Goal: Transaction & Acquisition: Purchase product/service

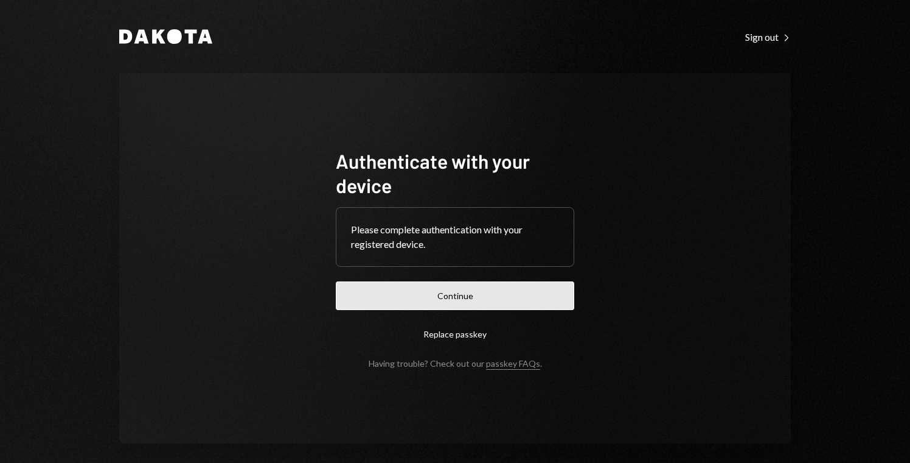
click at [461, 287] on button "Continue" at bounding box center [455, 295] width 239 height 29
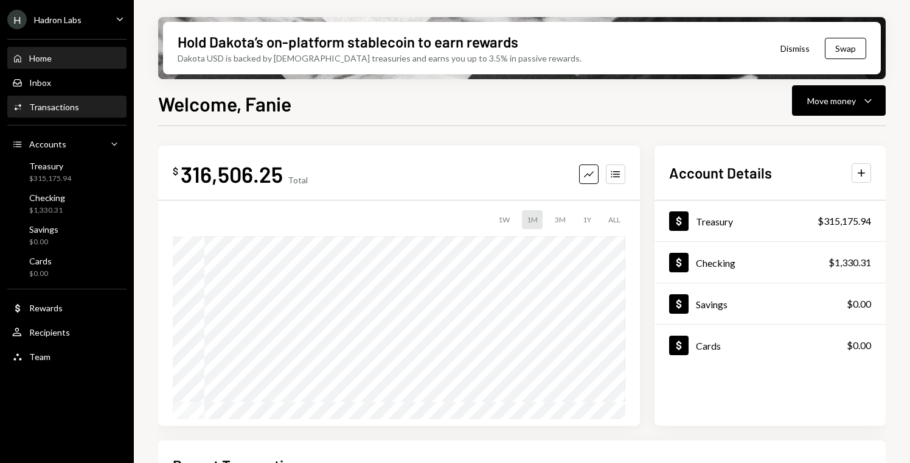
click at [78, 105] on div "Activities Transactions" at bounding box center [67, 107] width 110 height 11
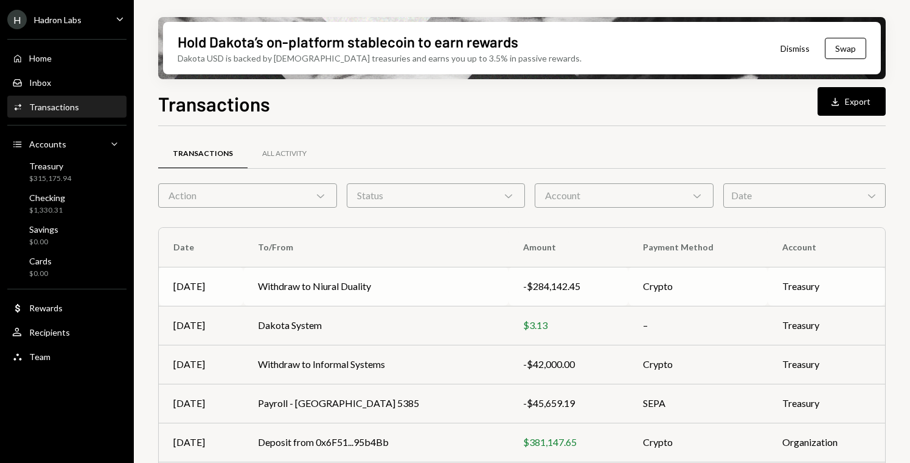
click at [414, 283] on td "Withdraw to Niural Duality" at bounding box center [375, 286] width 265 height 39
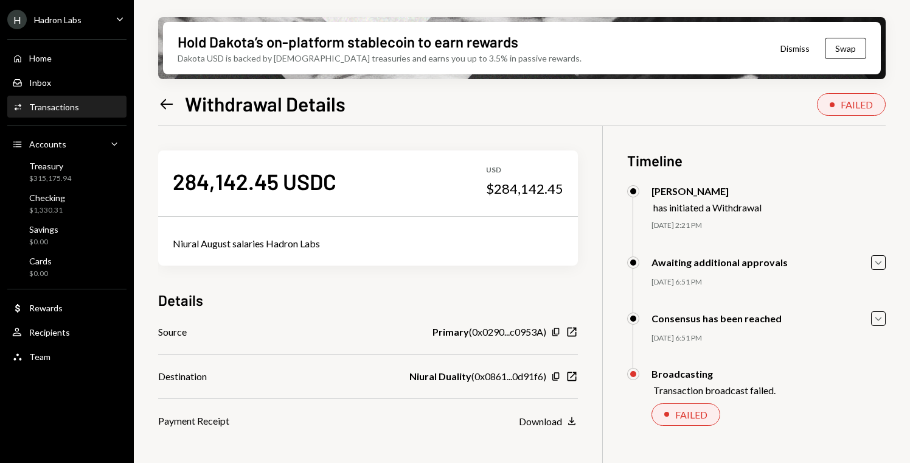
click at [842, 103] on div "FAILED" at bounding box center [857, 105] width 32 height 12
click at [690, 412] on div "FAILED" at bounding box center [692, 414] width 32 height 12
click at [66, 159] on div "Treasury $315,175.94" at bounding box center [67, 172] width 110 height 28
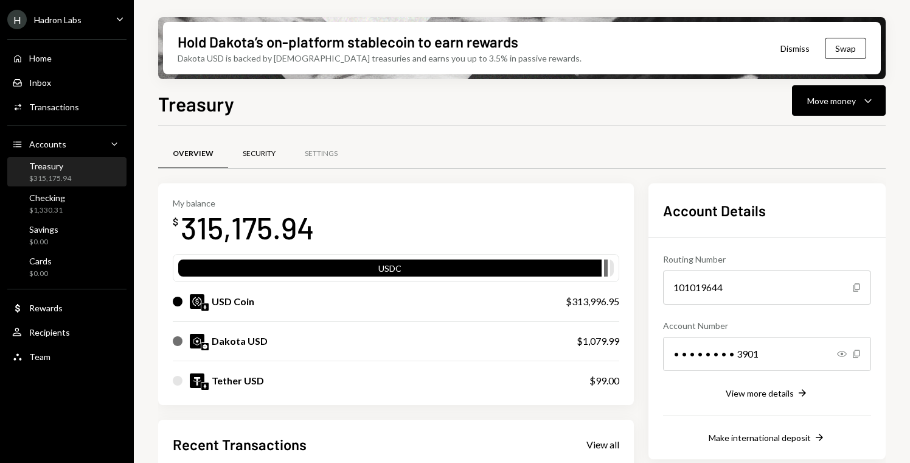
click at [268, 152] on div "Security" at bounding box center [259, 153] width 33 height 10
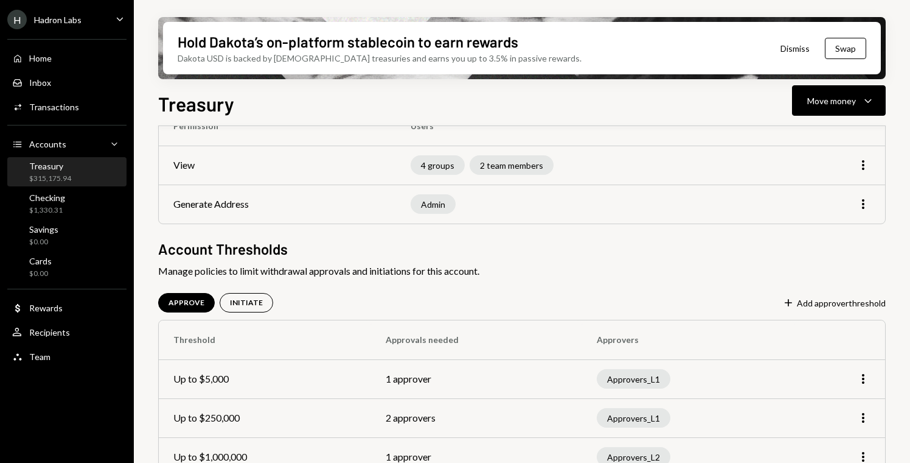
scroll to position [156, 0]
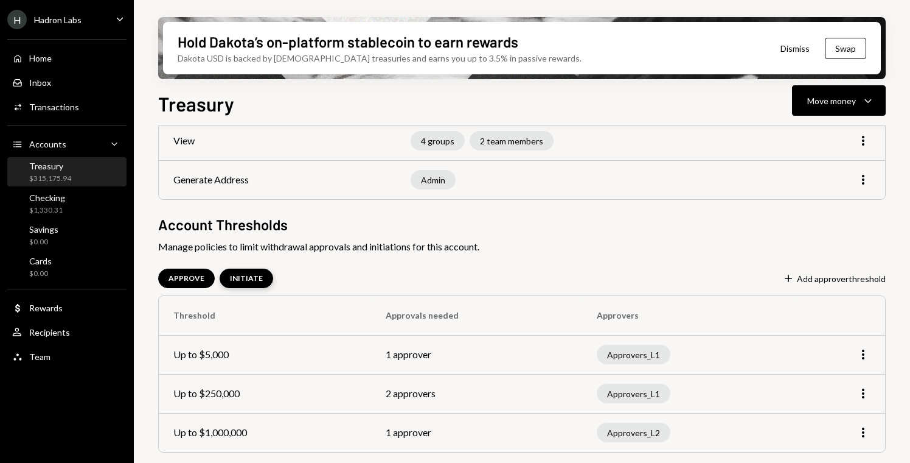
click at [257, 277] on div "INITIATE" at bounding box center [246, 278] width 33 height 10
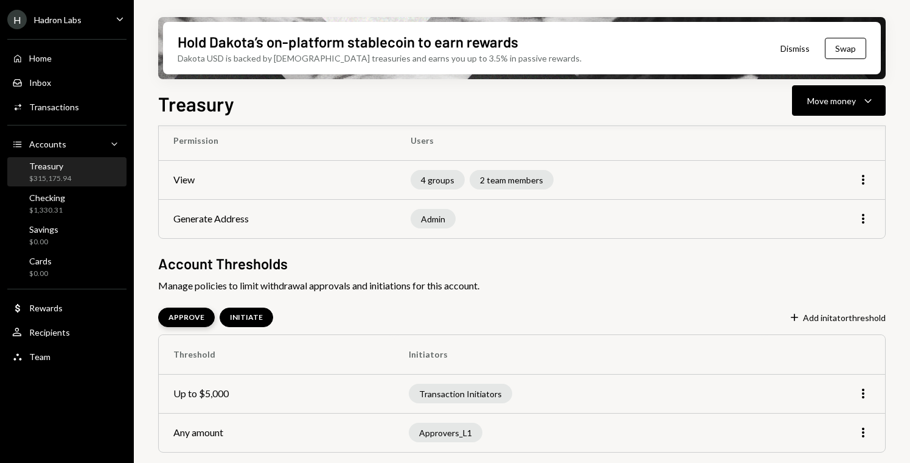
click at [184, 322] on div "APPROVE" at bounding box center [186, 316] width 57 height 19
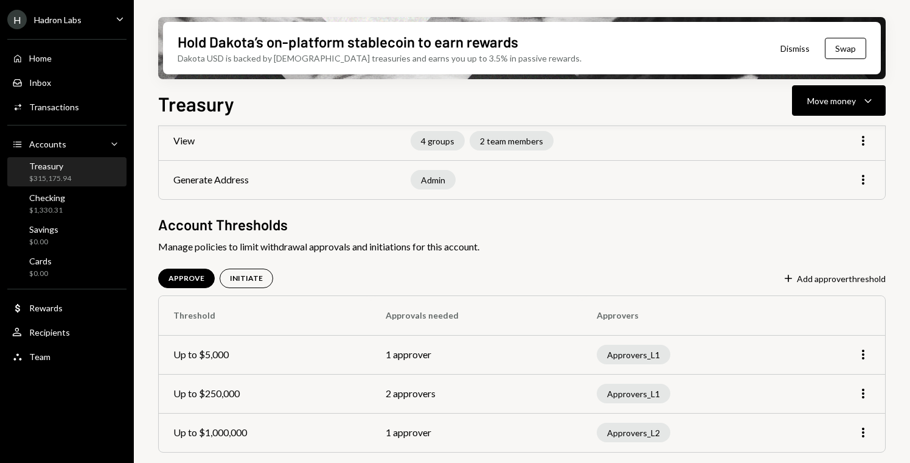
click at [624, 436] on div "Approvers_L2" at bounding box center [634, 431] width 74 height 19
click at [864, 397] on icon "button" at bounding box center [863, 393] width 2 height 10
click at [842, 419] on div "Edit" at bounding box center [835, 418] width 61 height 21
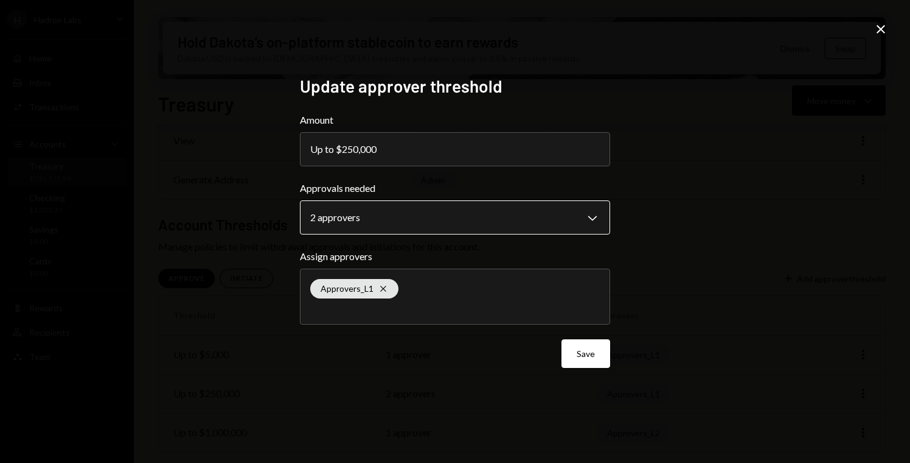
click at [421, 219] on body "**********" at bounding box center [455, 231] width 910 height 463
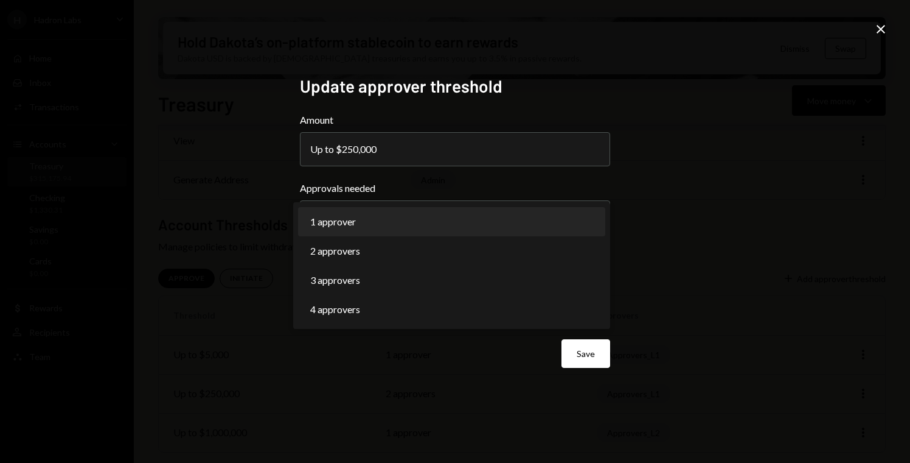
select select "*"
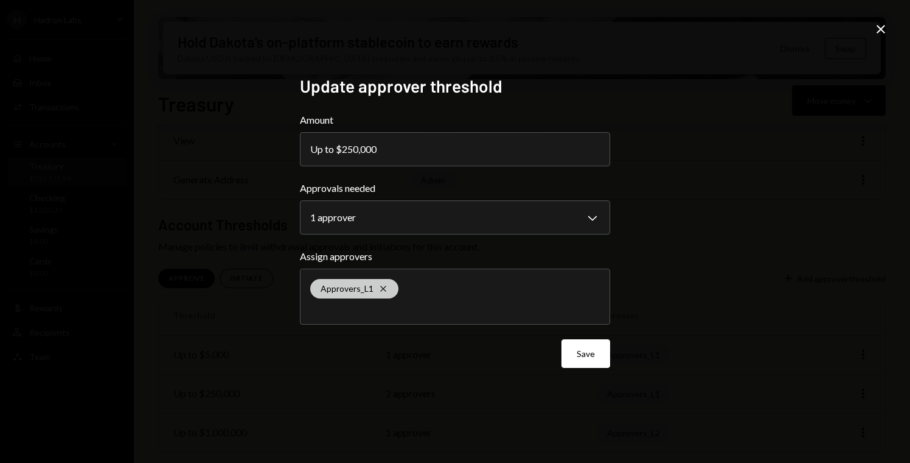
click at [386, 288] on icon "Cross" at bounding box center [384, 289] width 10 height 10
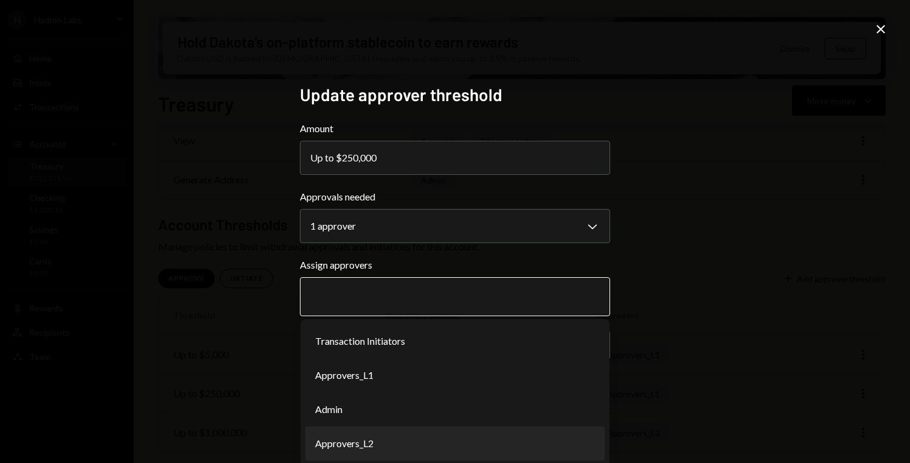
click at [357, 440] on li "Approvers_L2" at bounding box center [455, 443] width 299 height 34
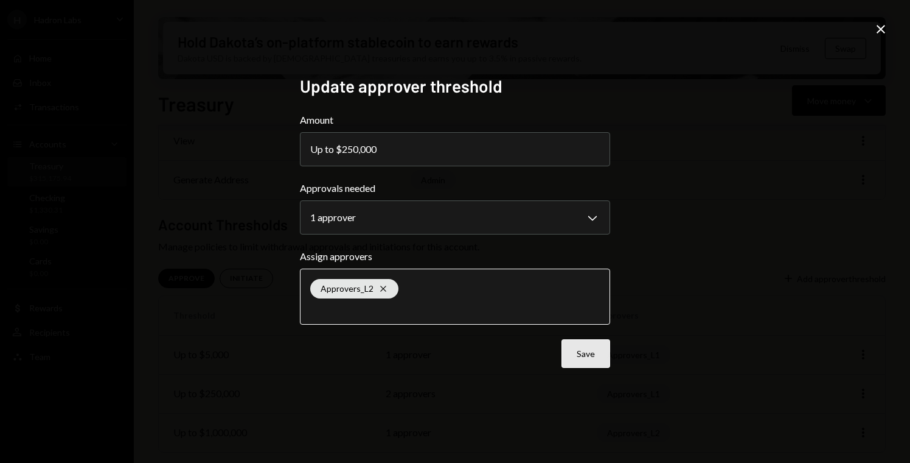
click at [584, 348] on button "Save" at bounding box center [586, 353] width 49 height 29
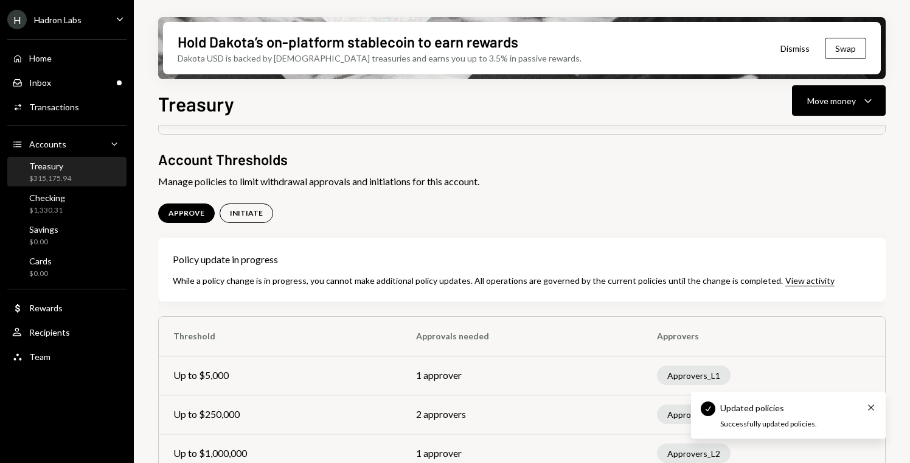
scroll to position [242, 0]
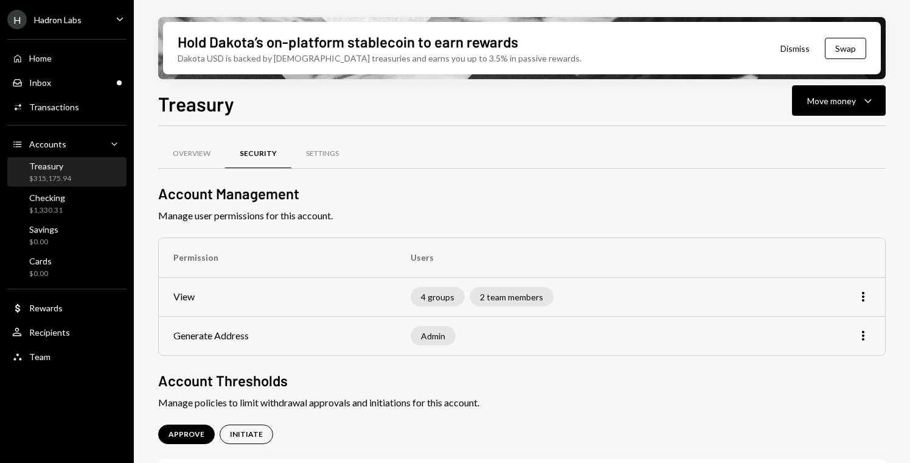
scroll to position [242, 0]
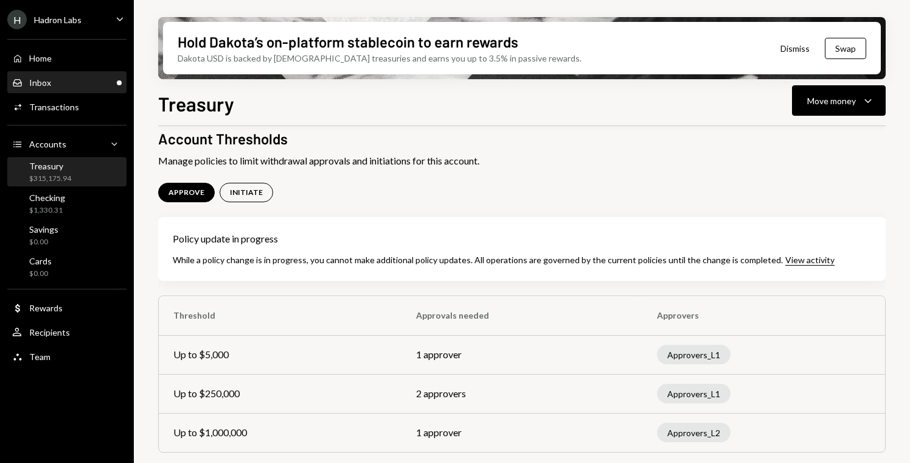
click at [82, 91] on div "Inbox Inbox" at bounding box center [67, 82] width 110 height 21
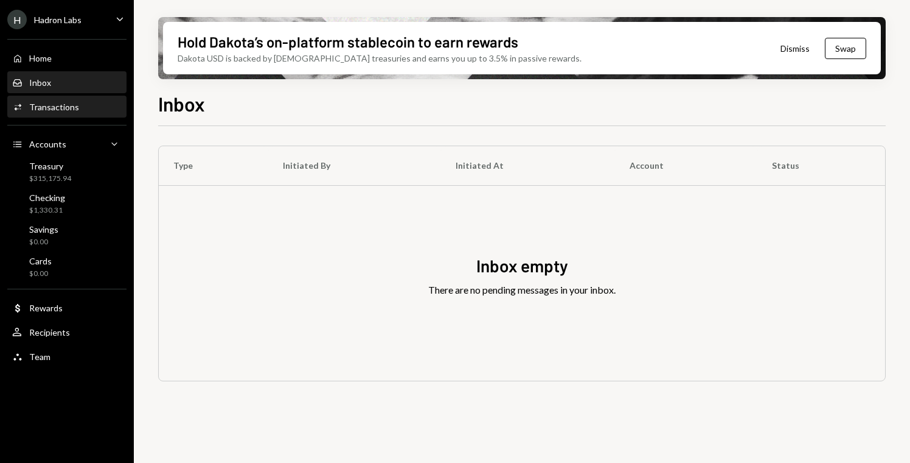
click at [81, 110] on div "Activities Transactions" at bounding box center [67, 107] width 110 height 11
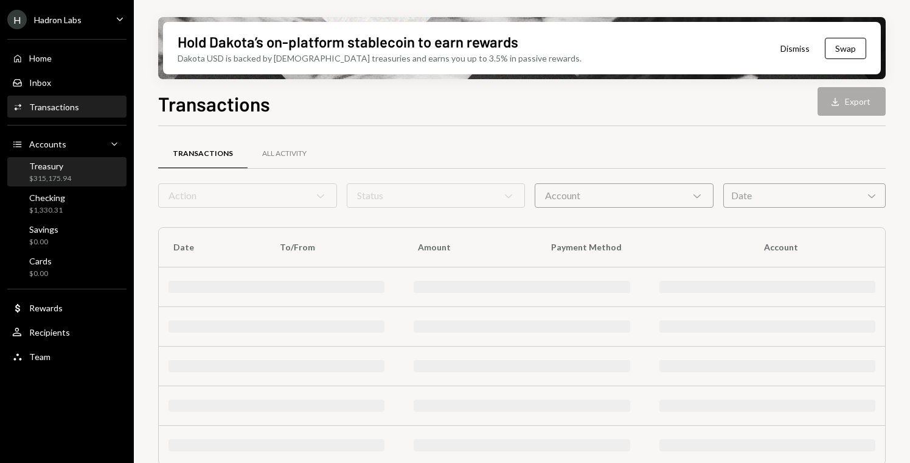
click at [72, 172] on div "Treasury $315,175.94" at bounding box center [67, 172] width 110 height 23
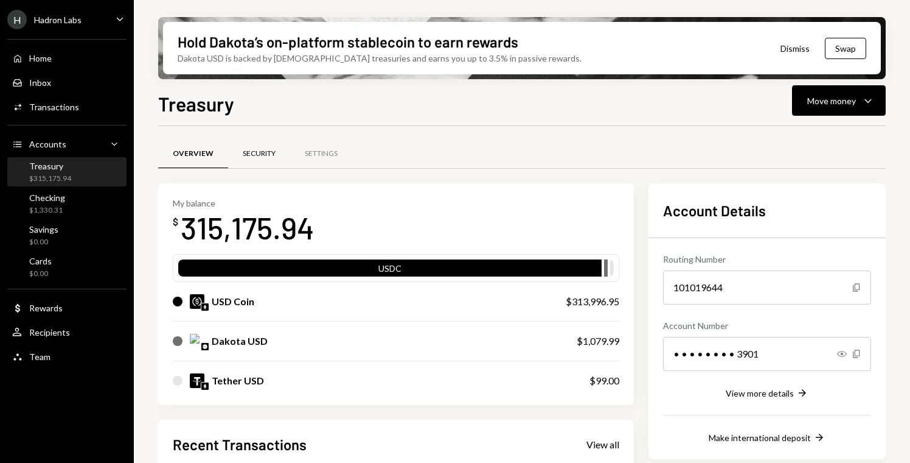
click at [262, 162] on div "Security" at bounding box center [259, 153] width 62 height 29
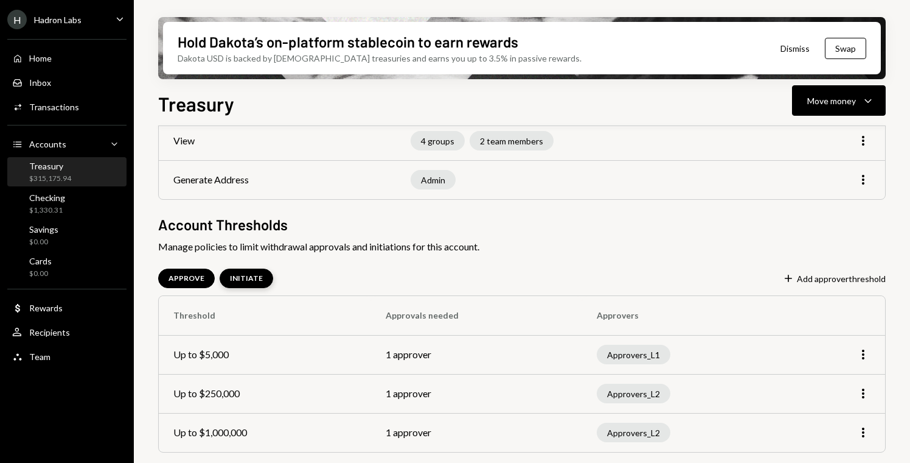
click at [251, 278] on div "INITIATE" at bounding box center [246, 278] width 33 height 10
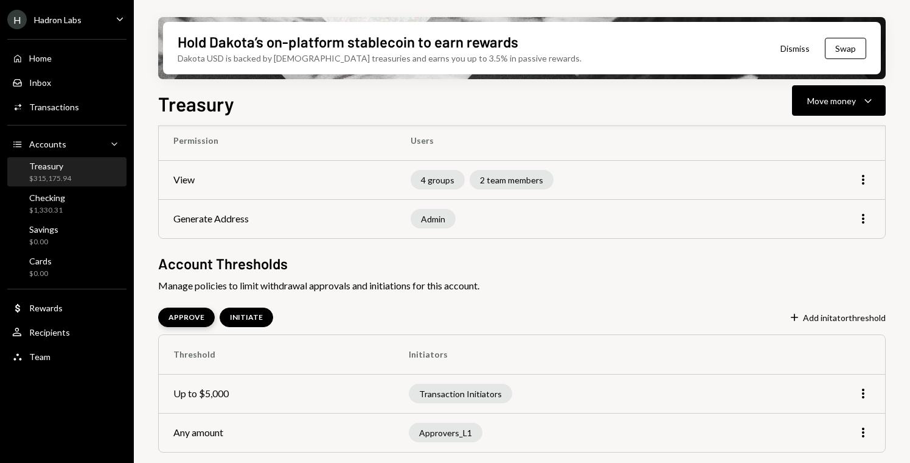
click at [190, 321] on div "APPROVE" at bounding box center [187, 317] width 36 height 10
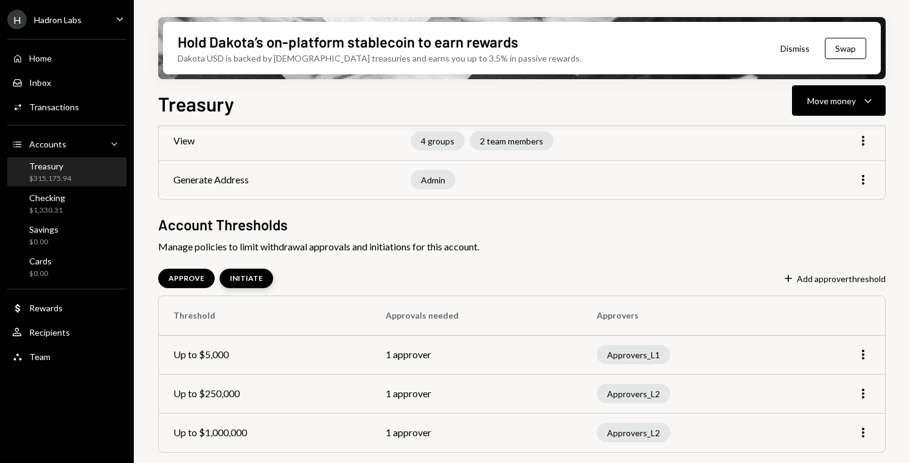
click at [245, 272] on div "INITIATE" at bounding box center [247, 277] width 54 height 19
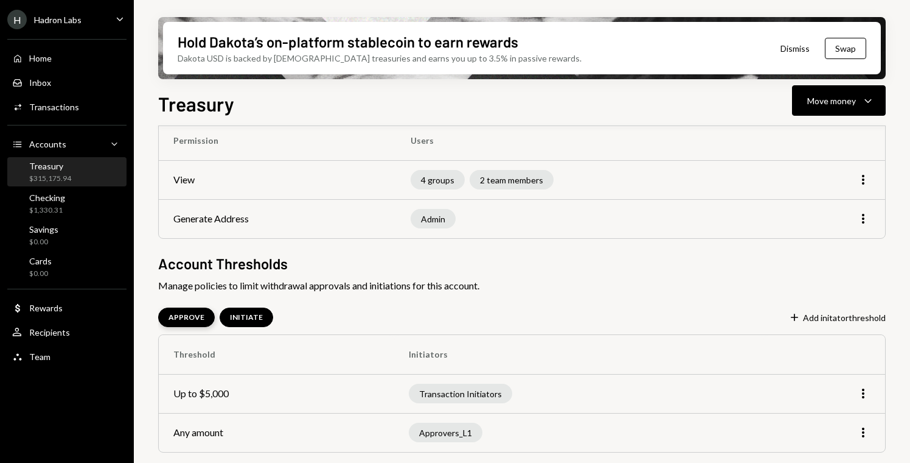
click at [185, 317] on div "APPROVE" at bounding box center [187, 317] width 36 height 10
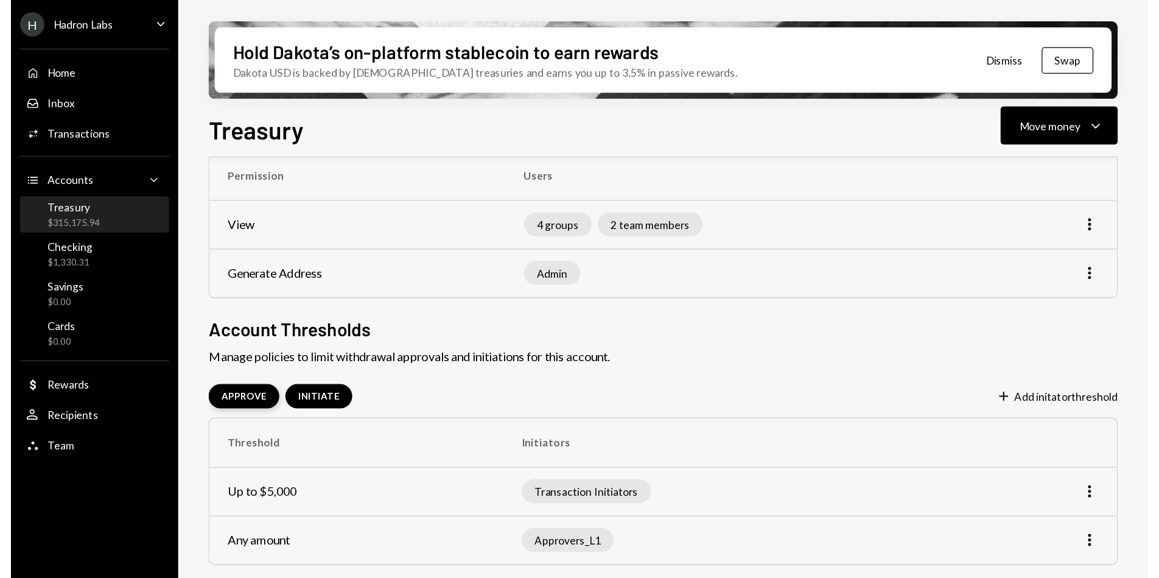
scroll to position [156, 0]
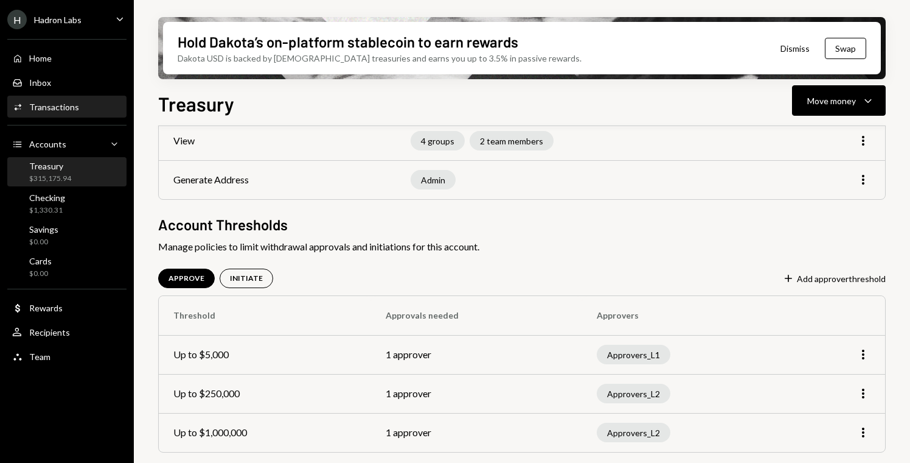
click at [66, 114] on div "Activities Transactions" at bounding box center [67, 107] width 110 height 21
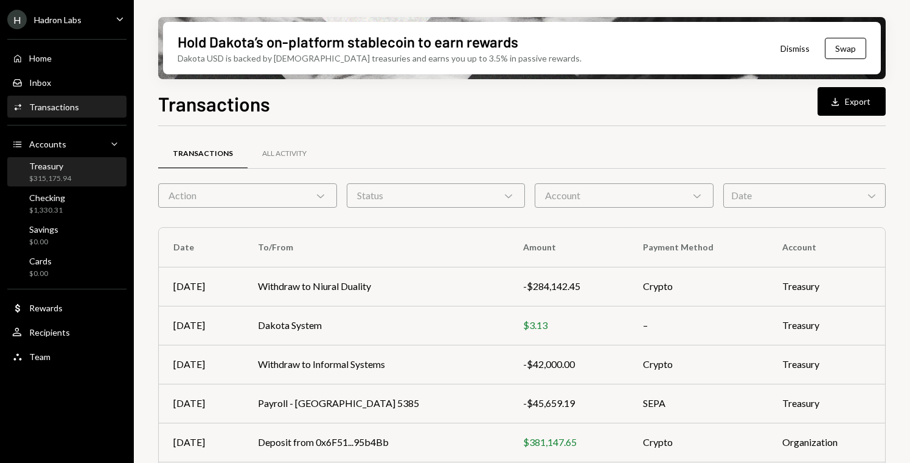
click at [100, 161] on div "Treasury $315,175.94" at bounding box center [67, 172] width 110 height 23
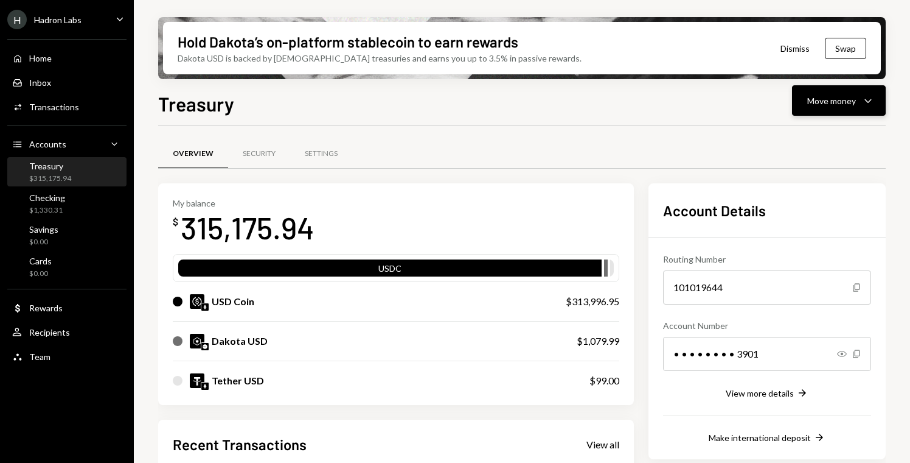
click at [841, 101] on div "Move money" at bounding box center [832, 100] width 49 height 13
click at [823, 132] on div "Send" at bounding box center [829, 137] width 89 height 13
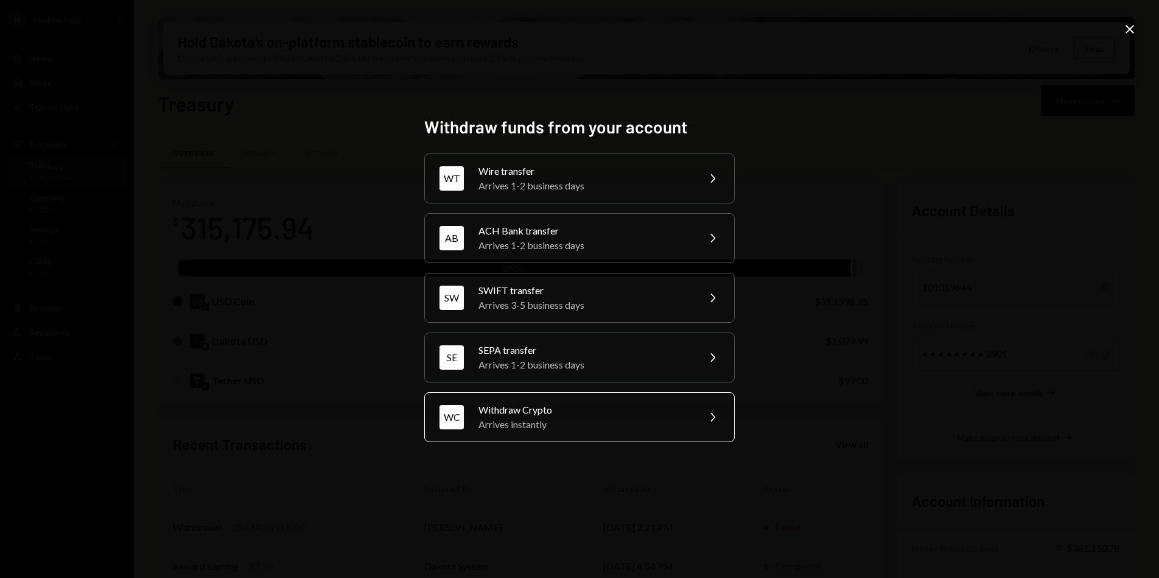
click at [562, 410] on div "Withdraw Crypto" at bounding box center [584, 409] width 212 height 15
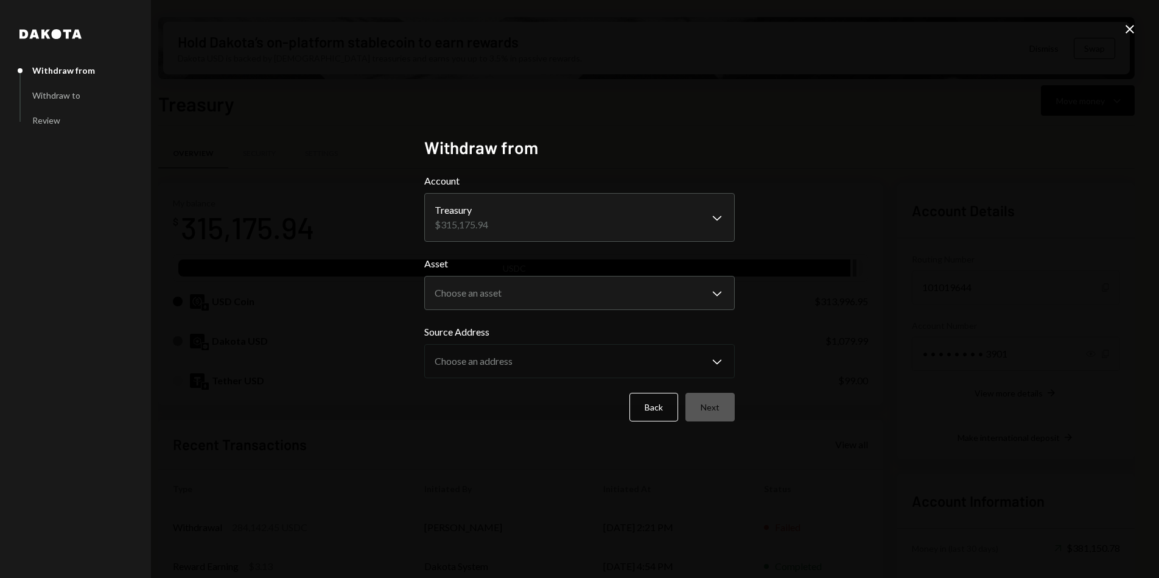
click at [910, 32] on icon "Close" at bounding box center [1129, 29] width 15 height 15
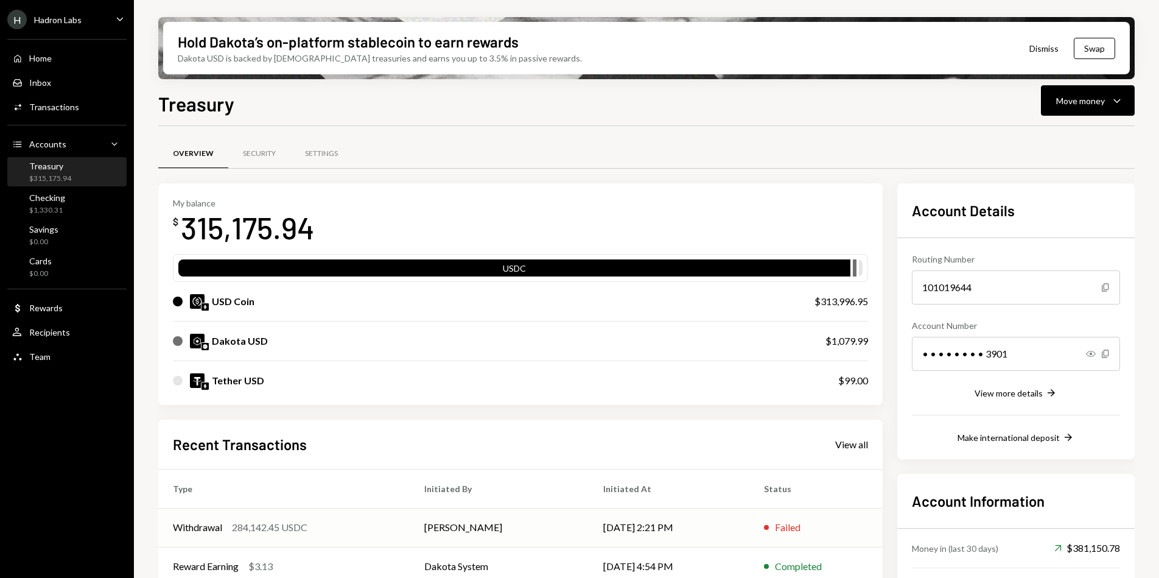
click at [553, 462] on td "[PERSON_NAME]" at bounding box center [499, 527] width 179 height 39
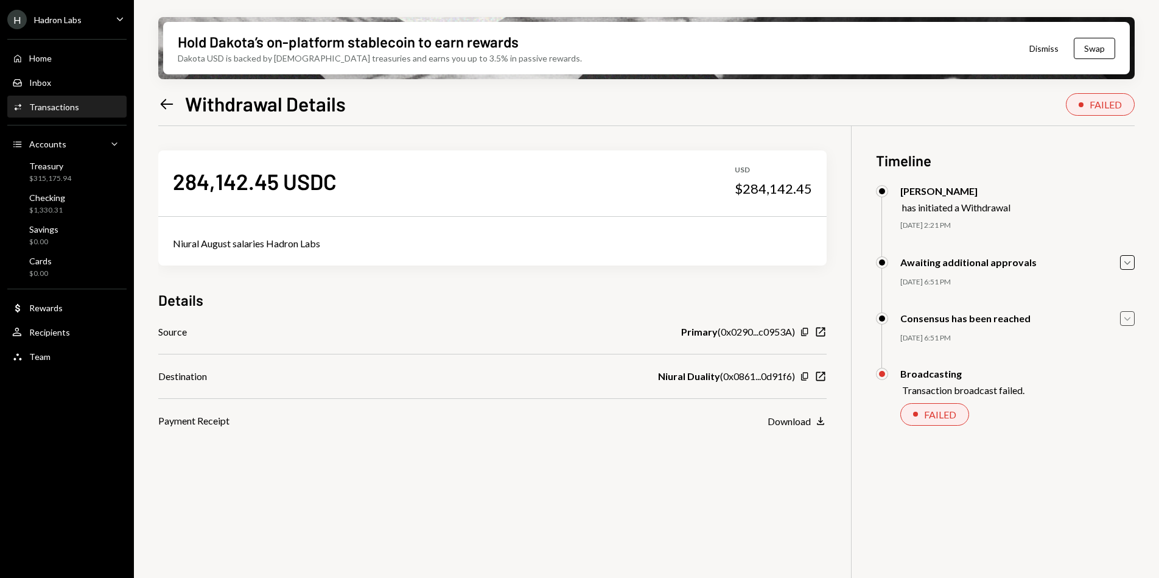
click at [910, 317] on icon "Caret Down" at bounding box center [1126, 318] width 13 height 13
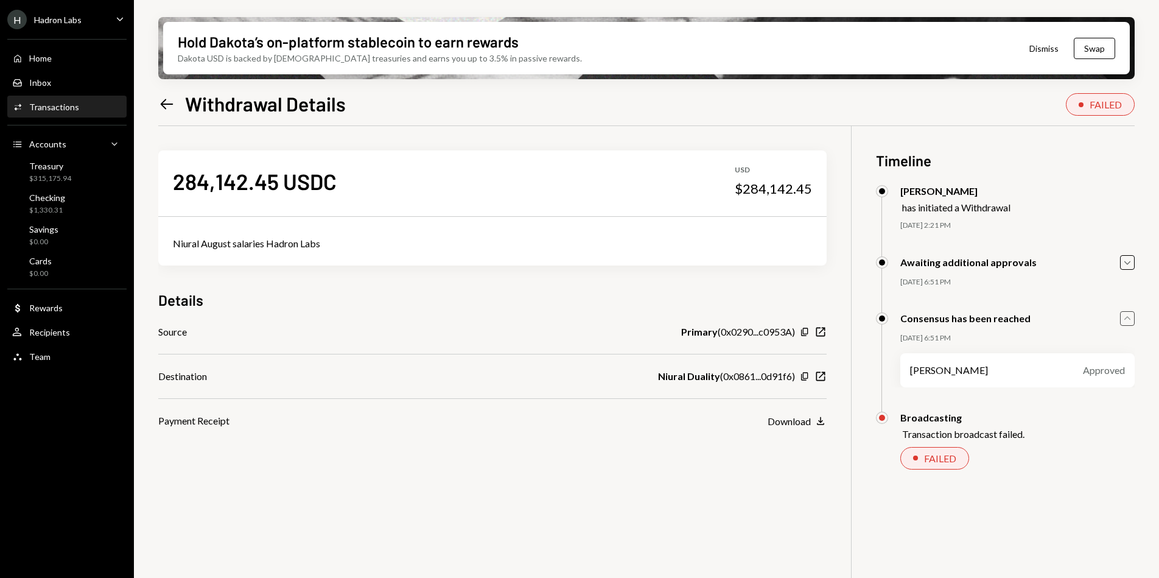
click at [910, 316] on icon "Caret Up" at bounding box center [1126, 318] width 13 height 13
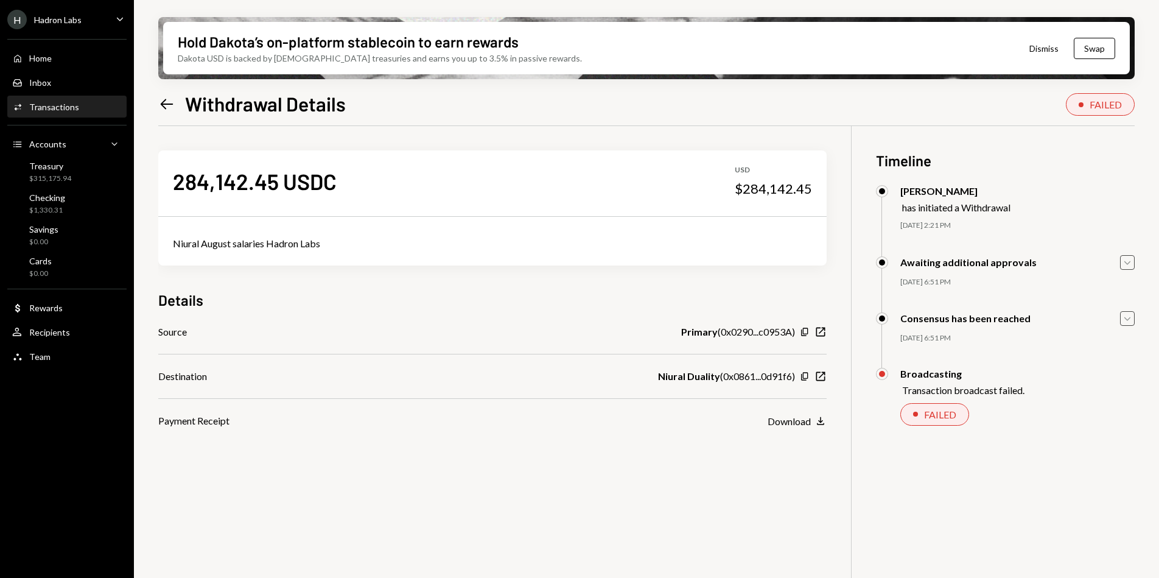
click at [910, 260] on icon "Caret Down" at bounding box center [1126, 262] width 13 height 13
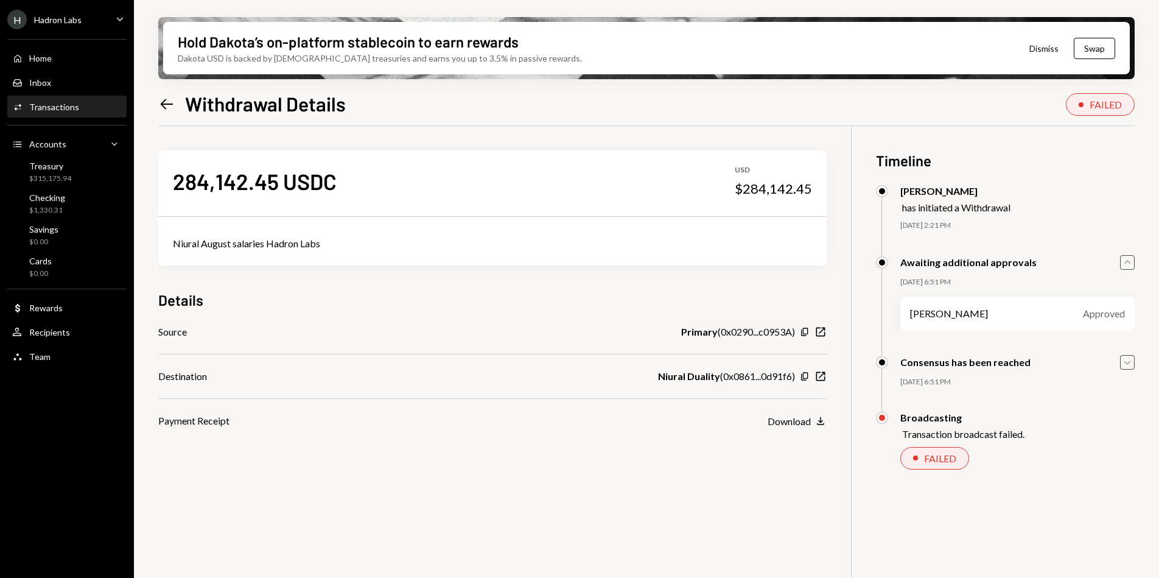
click at [910, 260] on icon "Caret Up" at bounding box center [1126, 262] width 13 height 13
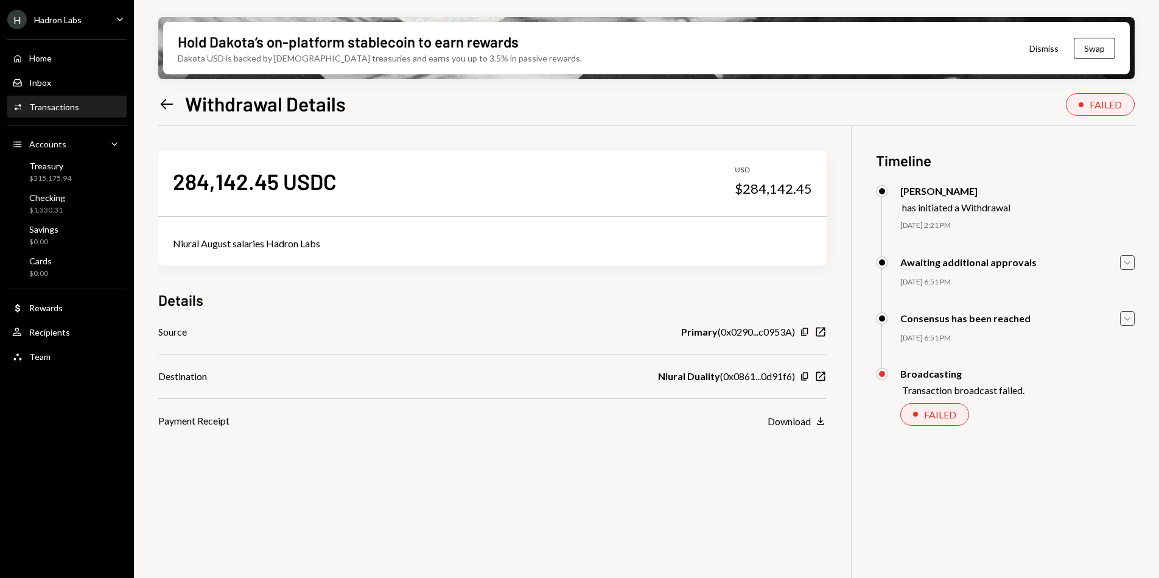
click at [169, 107] on icon "Left Arrow" at bounding box center [166, 104] width 17 height 17
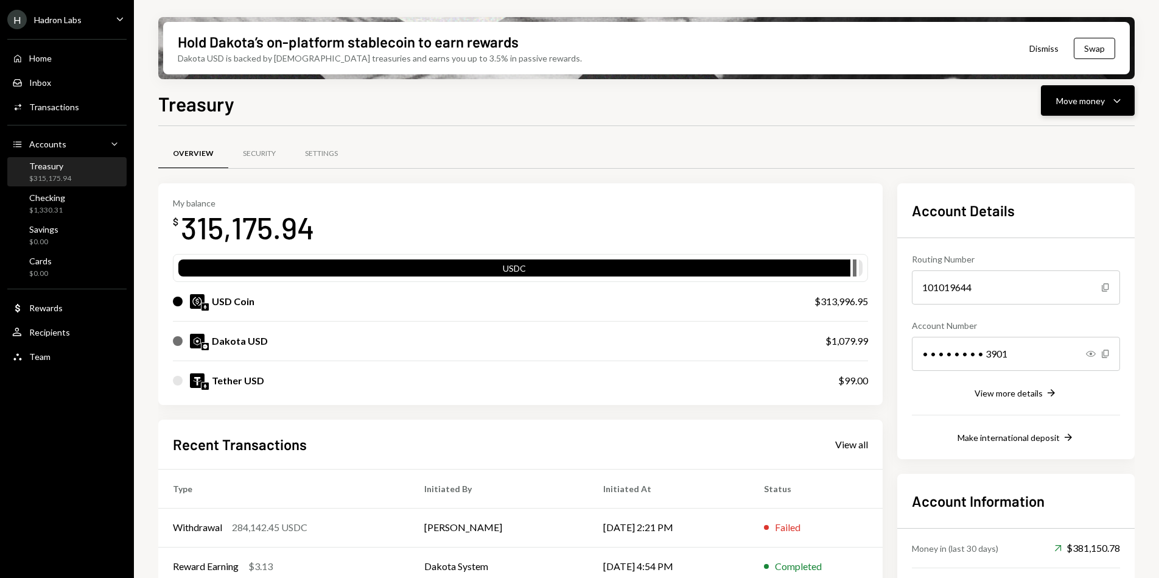
click at [910, 99] on div "Move money" at bounding box center [1080, 100] width 49 height 13
click at [910, 128] on div "Withdraw Send" at bounding box center [1069, 137] width 122 height 27
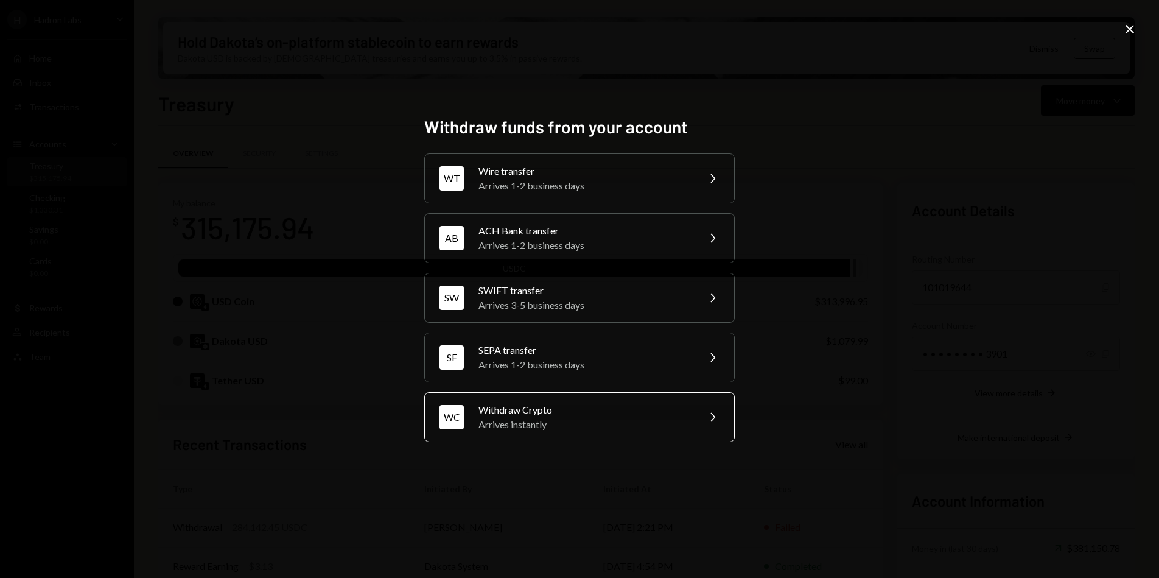
click at [595, 423] on div "Arrives instantly" at bounding box center [584, 424] width 212 height 15
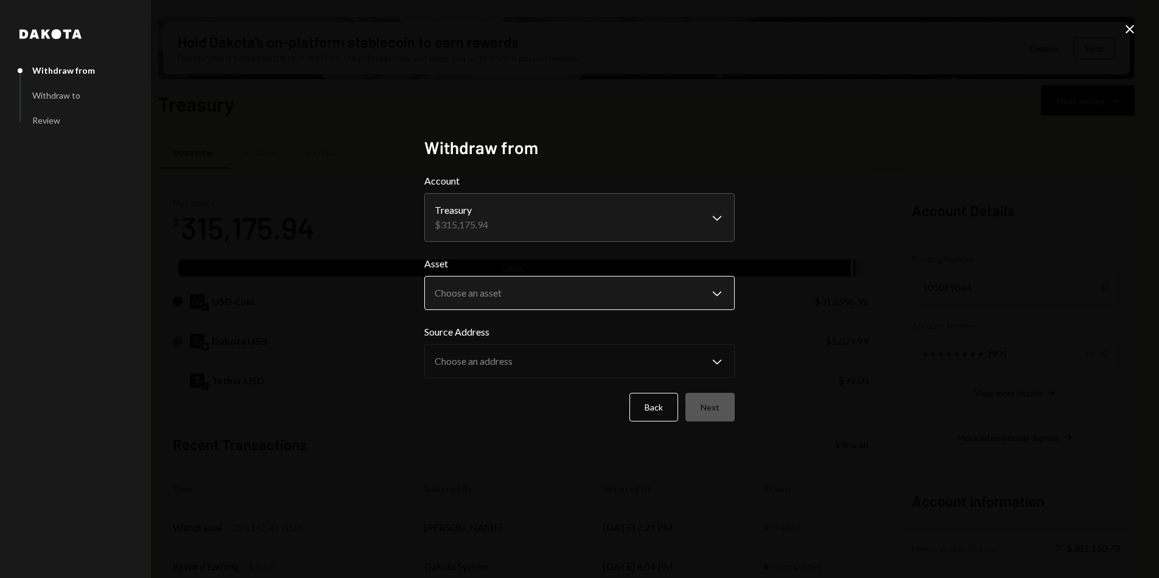
click at [532, 306] on body "H Hadron Labs Caret Down Home Home Inbox Inbox Activities Transactions Accounts…" at bounding box center [579, 289] width 1159 height 578
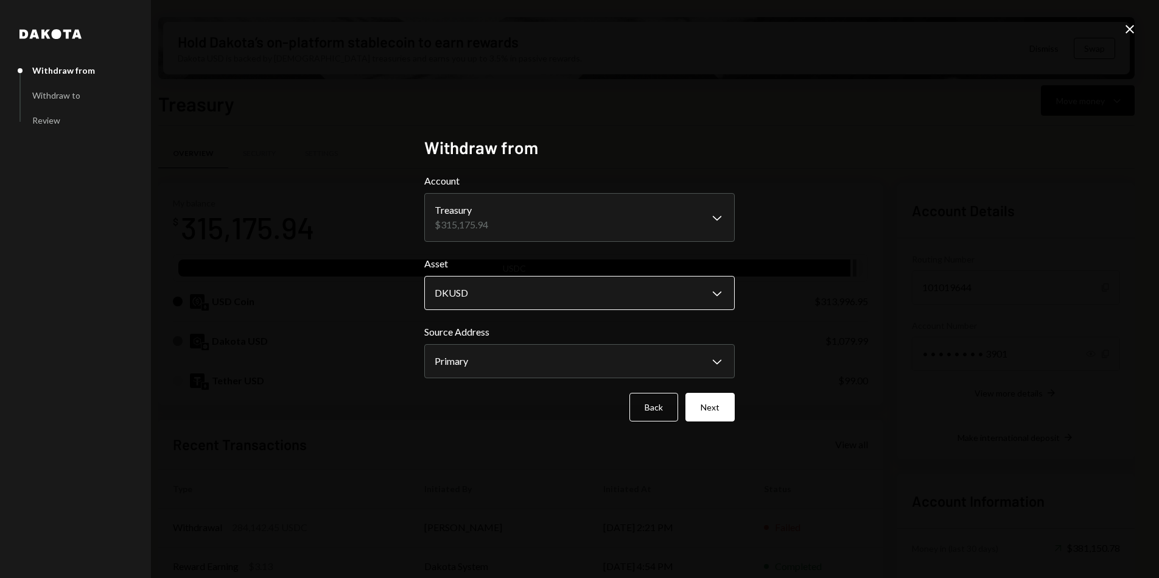
click at [492, 295] on body "H Hadron Labs Caret Down Home Home Inbox Inbox Activities Transactions Accounts…" at bounding box center [579, 289] width 1159 height 578
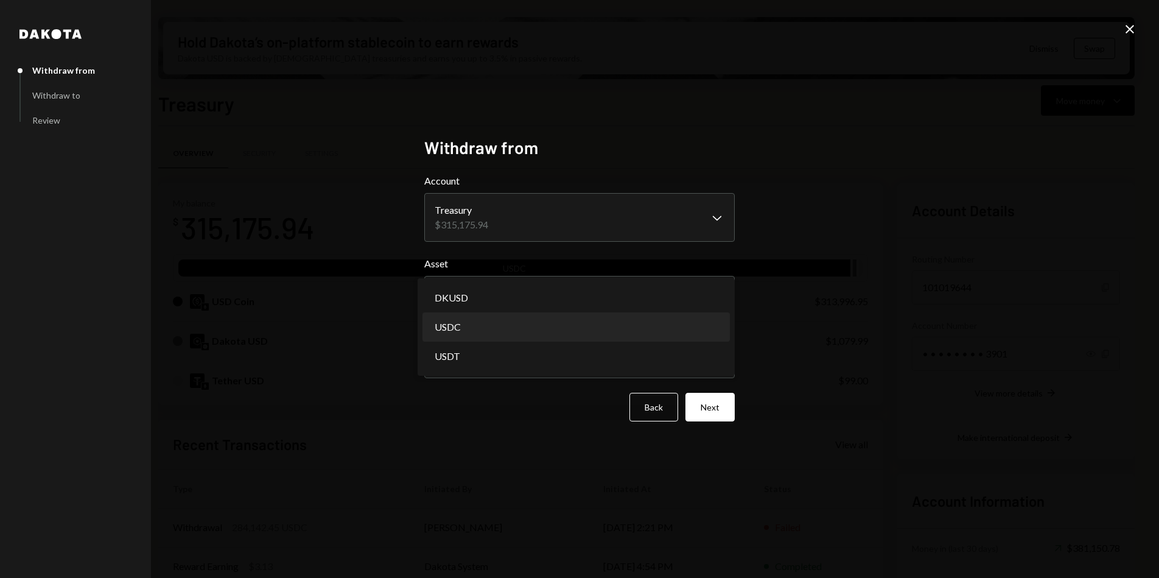
select select "****"
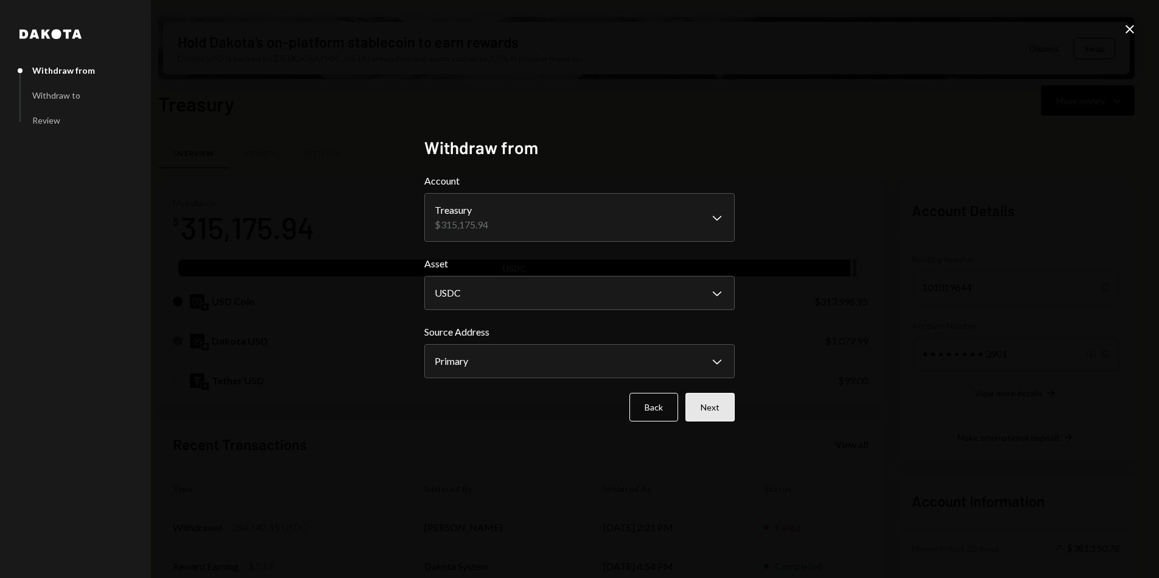
click at [705, 407] on button "Next" at bounding box center [709, 407] width 49 height 29
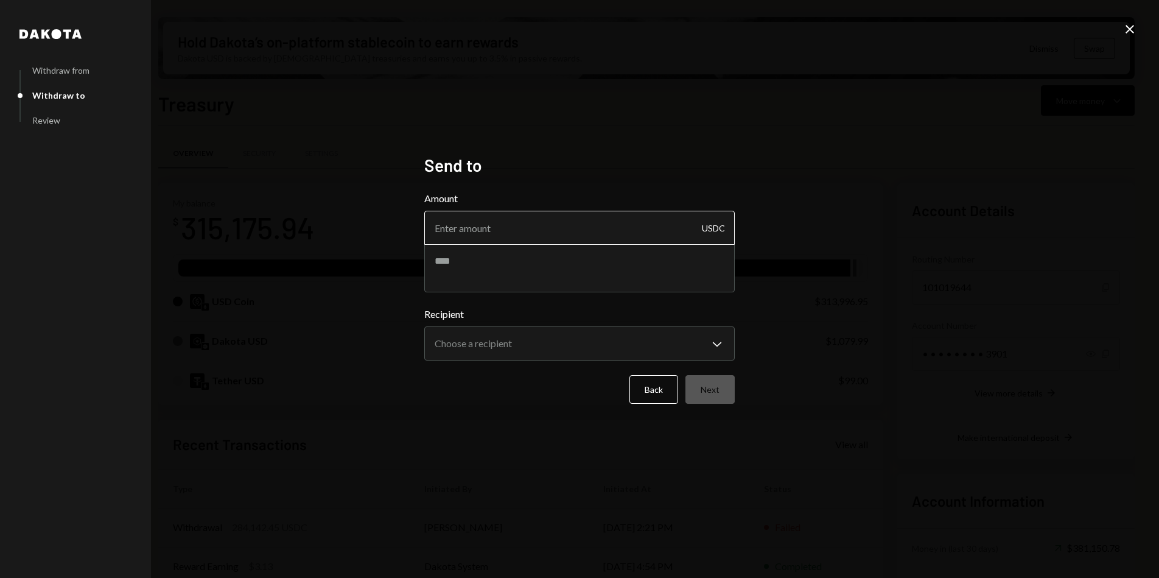
click at [549, 234] on input "Amount" at bounding box center [579, 228] width 310 height 34
type input "284142.45"
click at [503, 278] on textarea at bounding box center [579, 267] width 310 height 49
type textarea "*"
click at [437, 264] on textarea "**********" at bounding box center [579, 267] width 310 height 49
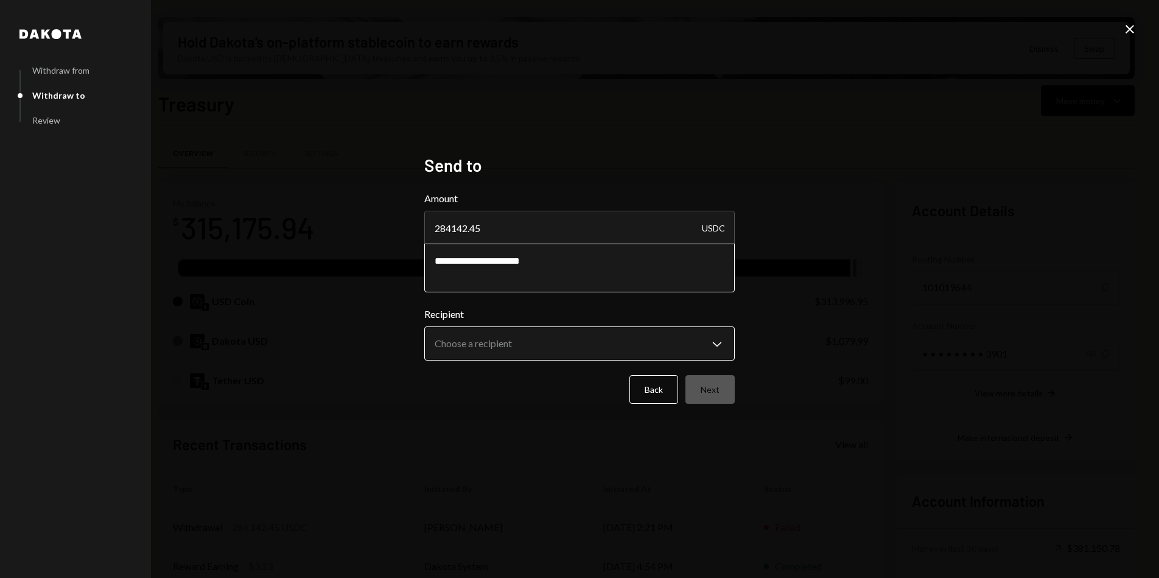
type textarea "**********"
click at [483, 340] on body "H Hadron Labs Caret Down Home Home Inbox Inbox Activities Transactions Accounts…" at bounding box center [579, 289] width 1159 height 578
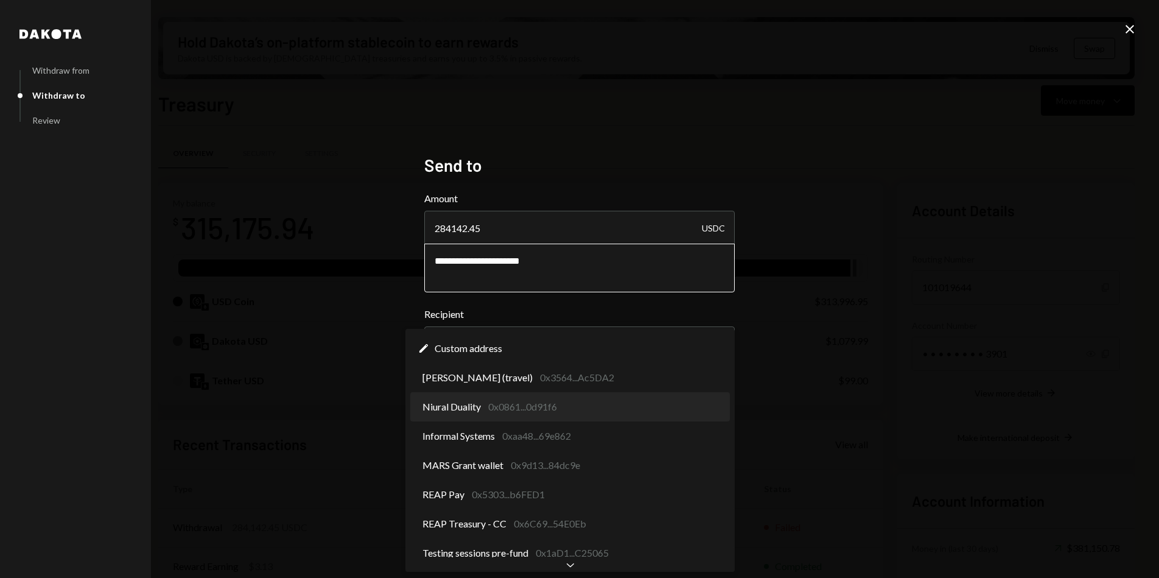
select select "**********"
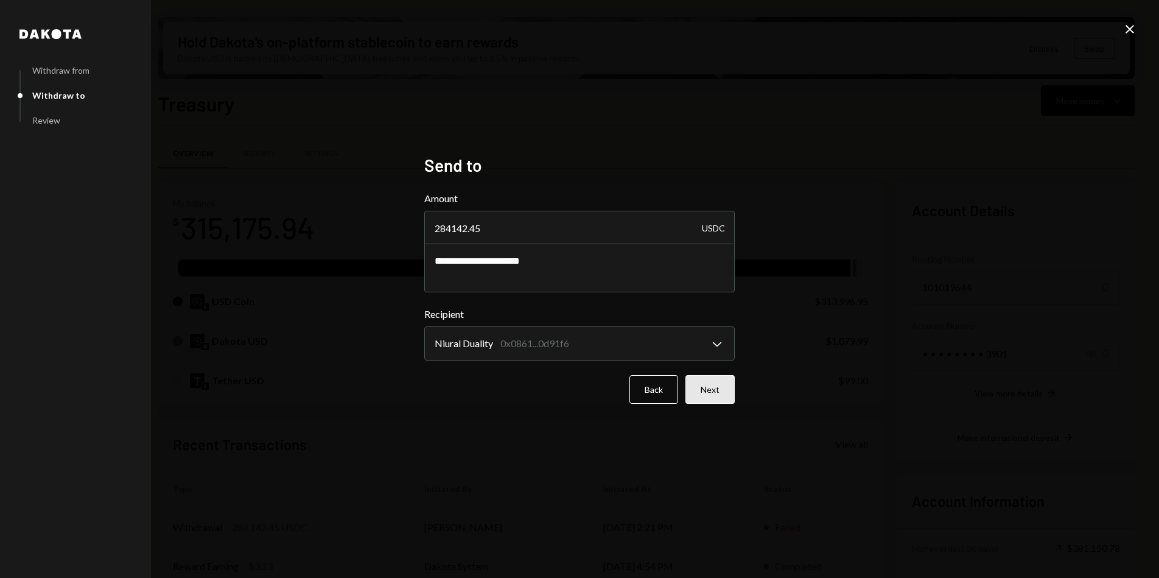
click at [718, 390] on button "Next" at bounding box center [709, 389] width 49 height 29
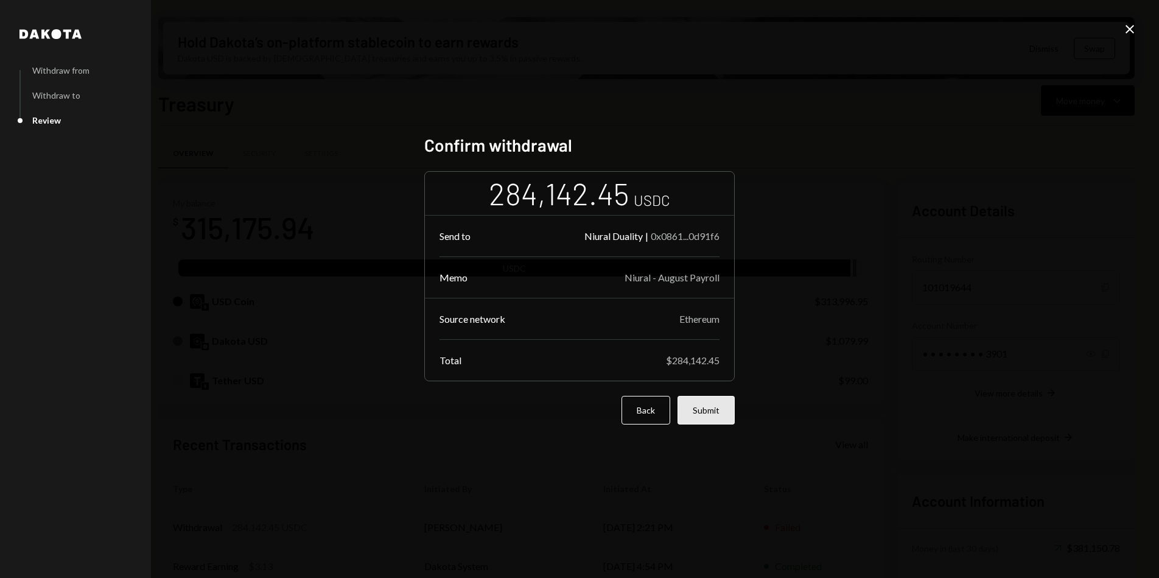
click at [710, 405] on button "Submit" at bounding box center [705, 410] width 57 height 29
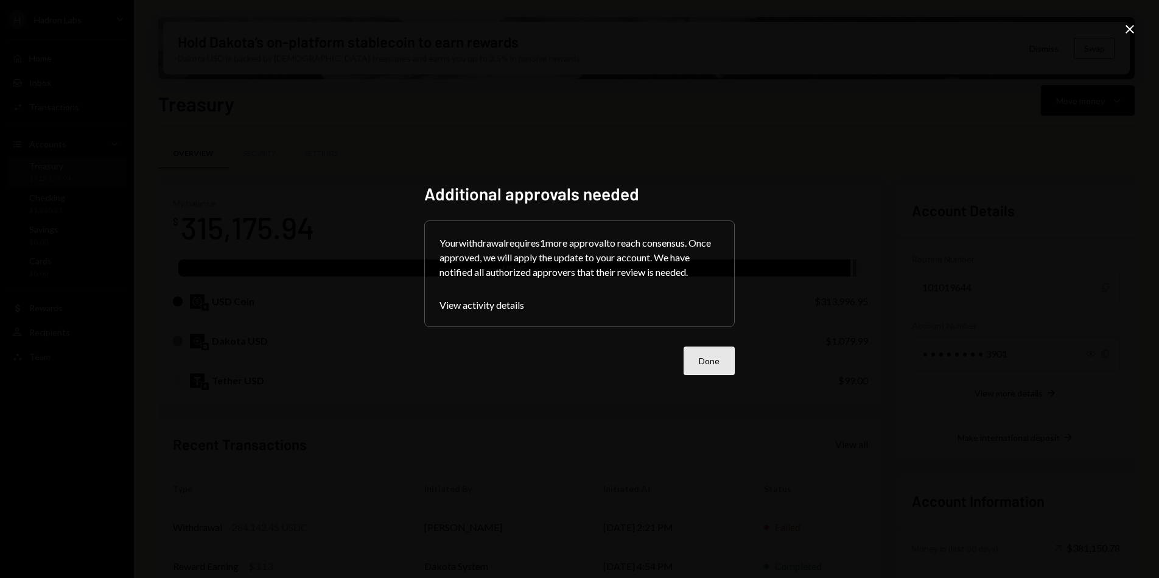
click at [711, 361] on button "Done" at bounding box center [708, 360] width 51 height 29
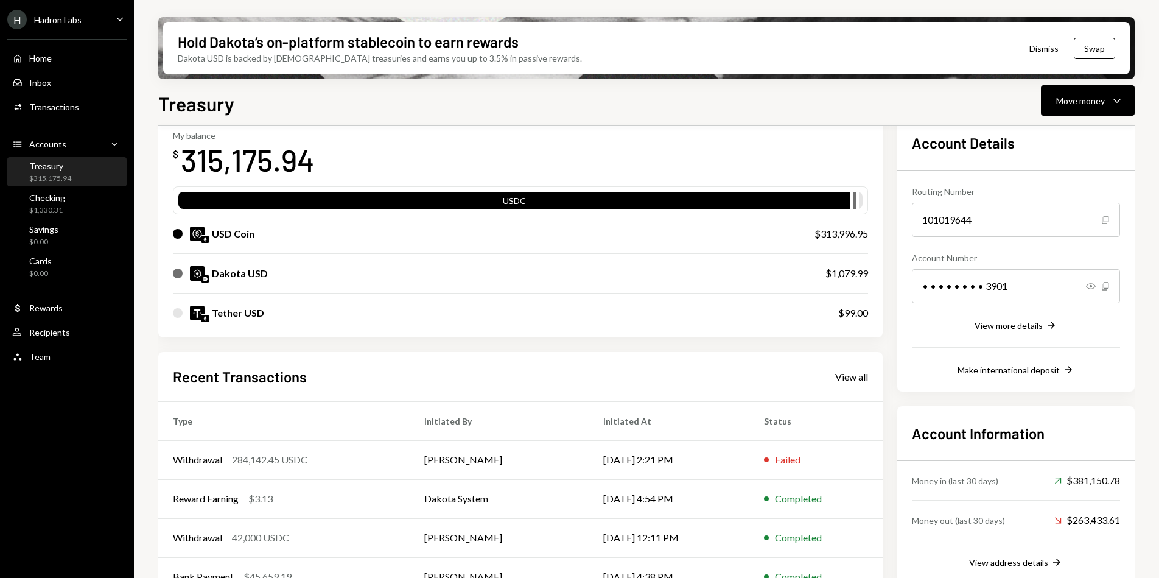
scroll to position [135, 0]
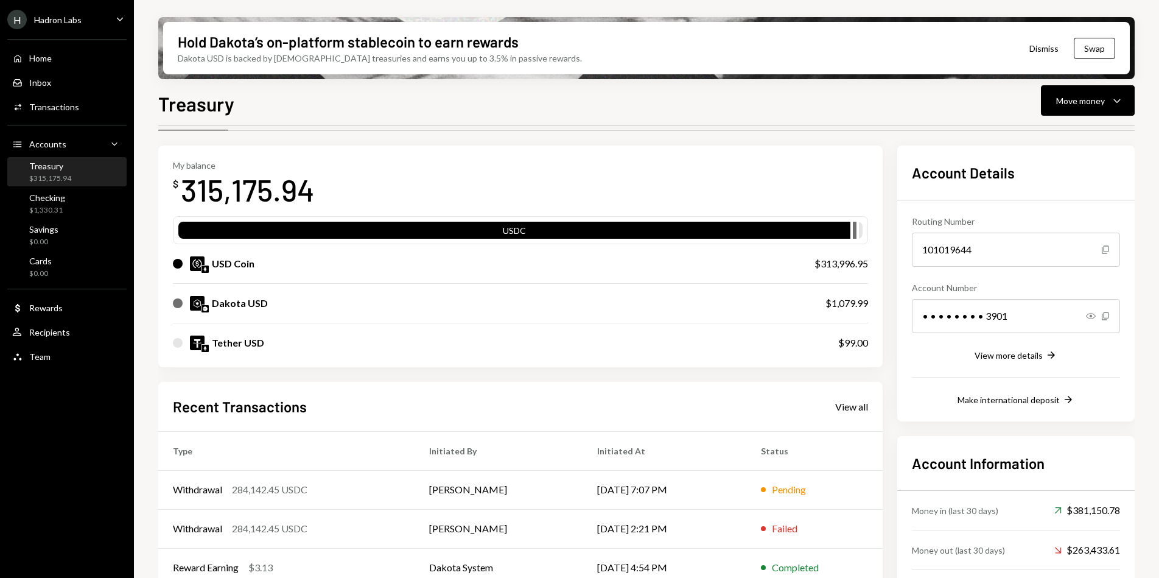
scroll to position [135, 0]
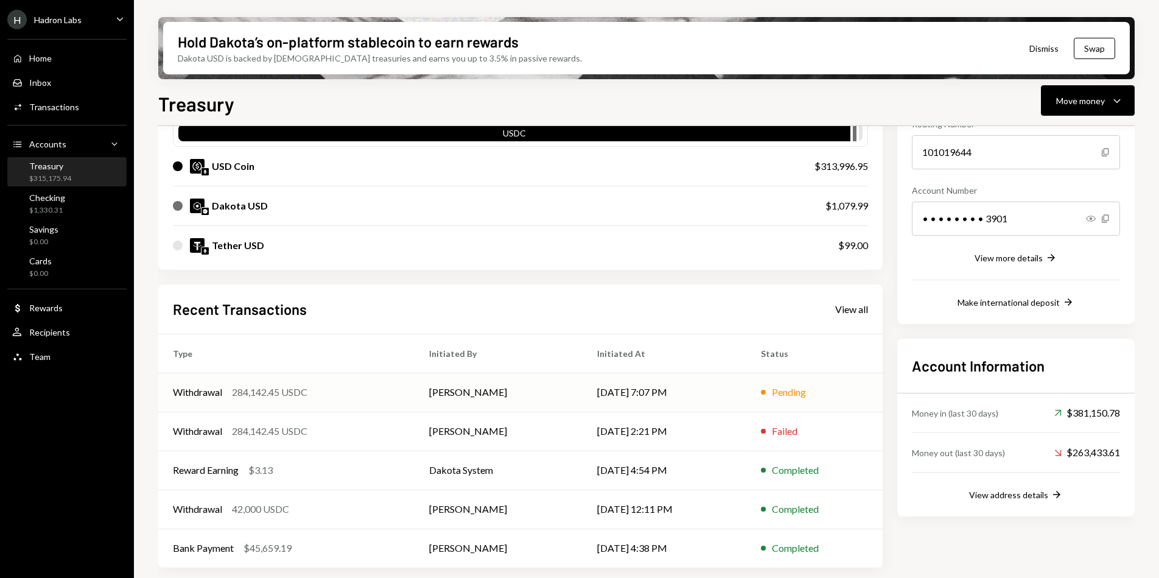
click at [401, 393] on td "Withdrawal 284,142.45 USDC" at bounding box center [286, 391] width 256 height 39
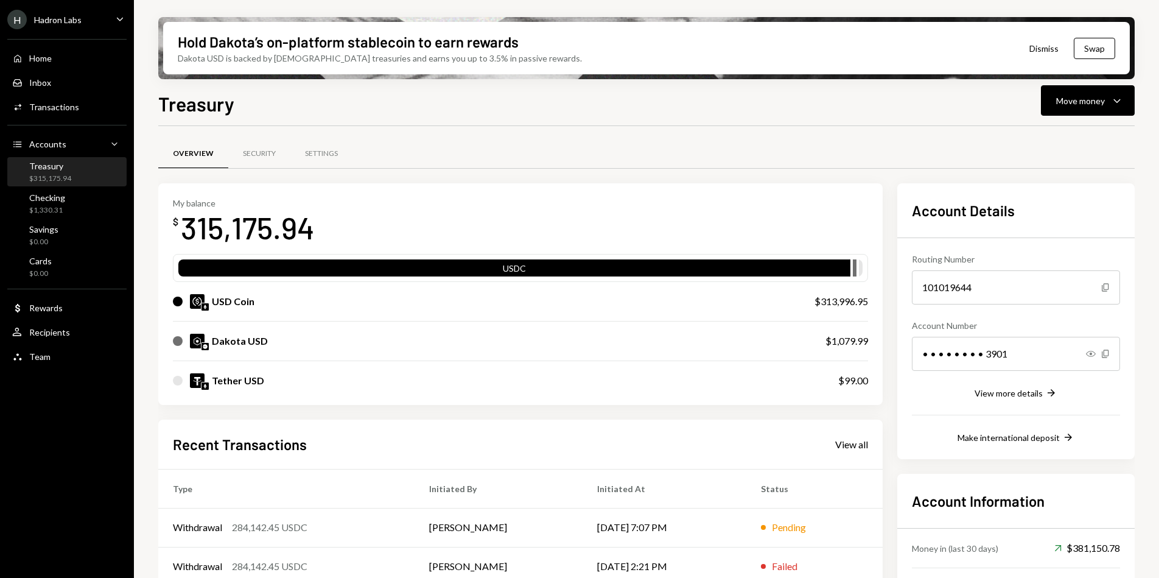
click at [109, 26] on div "H Hadron Labs Caret Down" at bounding box center [67, 19] width 134 height 19
